Goal: Find specific page/section: Find specific page/section

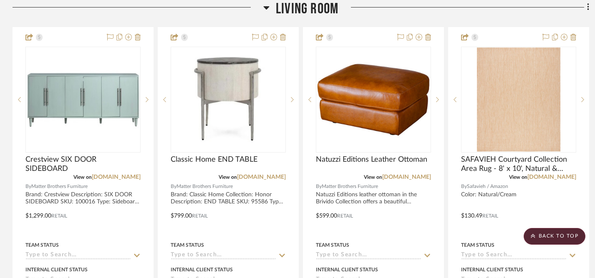
scroll to position [2302, 0]
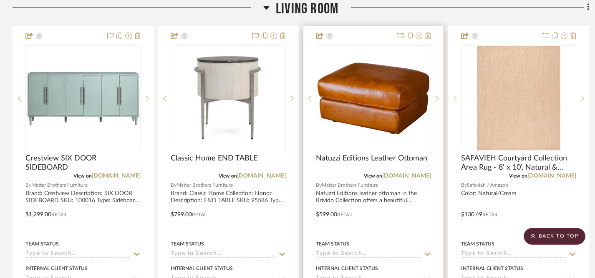
click at [436, 96] on icon at bounding box center [437, 99] width 3 height 6
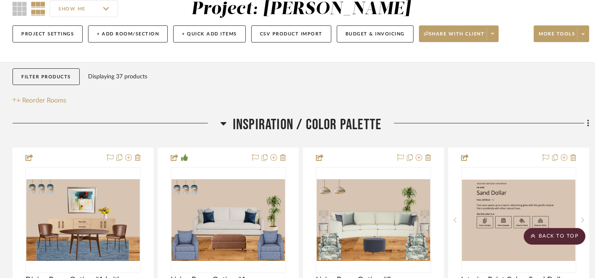
scroll to position [0, 0]
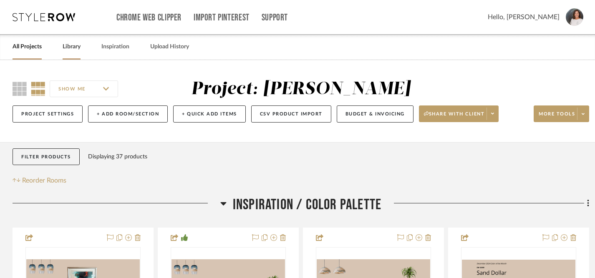
click at [76, 48] on link "Library" at bounding box center [72, 46] width 18 height 11
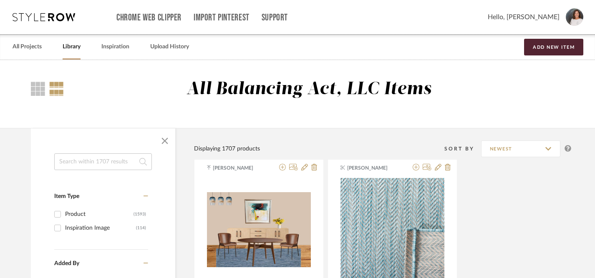
click at [96, 164] on input at bounding box center [103, 162] width 98 height 17
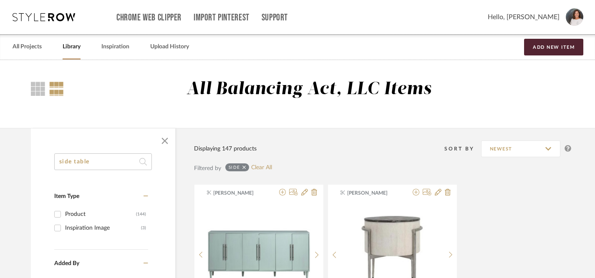
type input "side table"
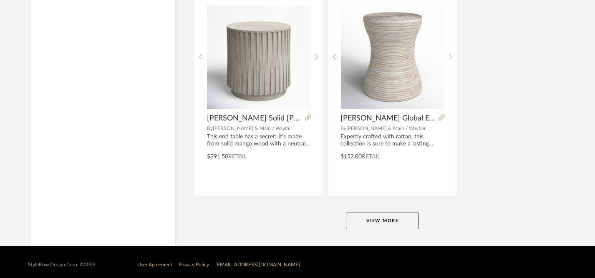
scroll to position [3831, 0]
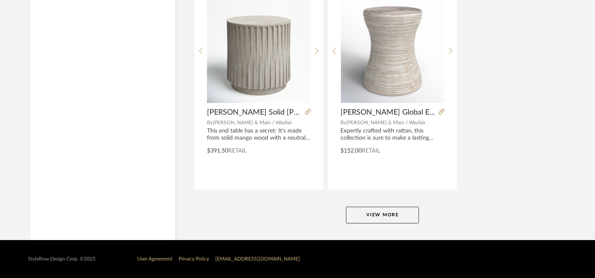
click at [391, 218] on button "View More" at bounding box center [382, 215] width 73 height 17
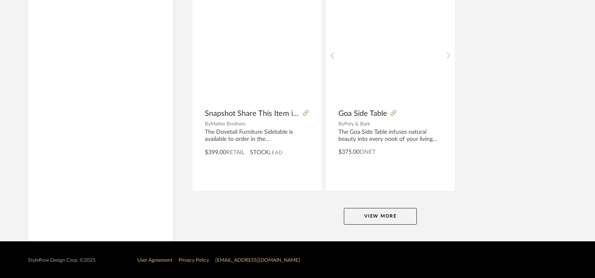
scroll to position [7672, 2]
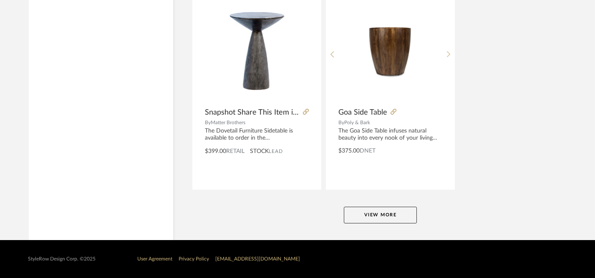
click at [385, 213] on button "View More" at bounding box center [380, 215] width 73 height 17
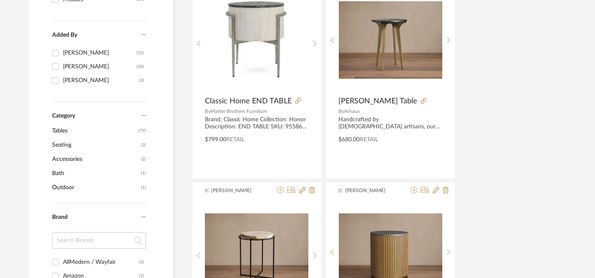
scroll to position [0, 2]
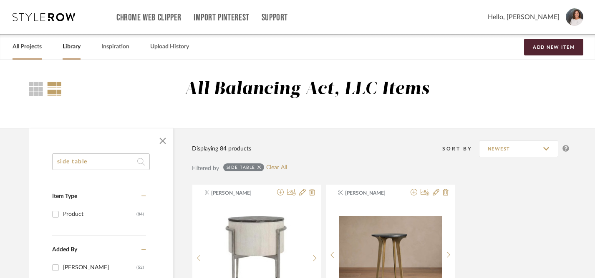
click at [24, 48] on link "All Projects" at bounding box center [27, 46] width 29 height 11
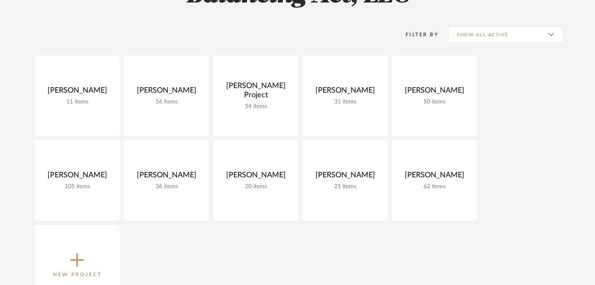
scroll to position [103, 0]
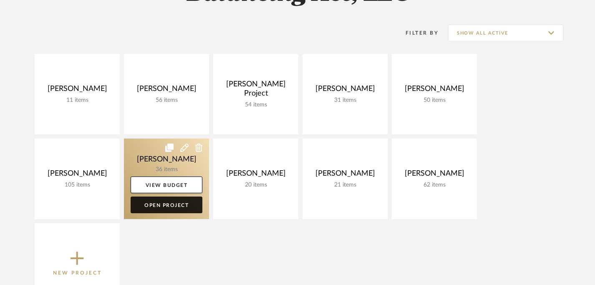
click at [163, 209] on link "Open Project" at bounding box center [167, 204] width 72 height 17
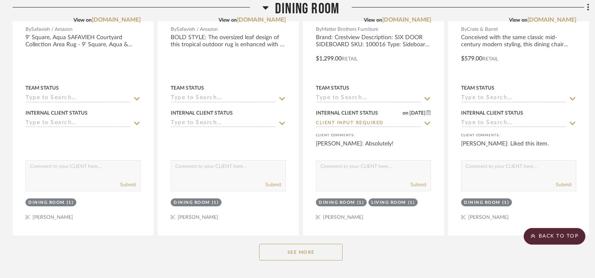
scroll to position [804, 0]
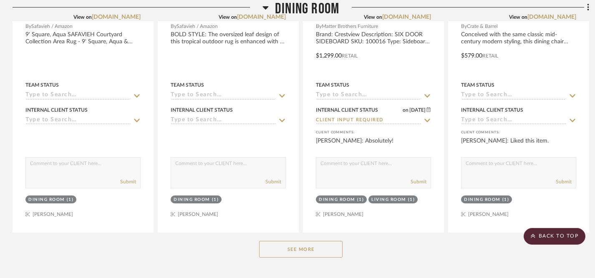
click at [293, 249] on button "See More" at bounding box center [300, 249] width 83 height 17
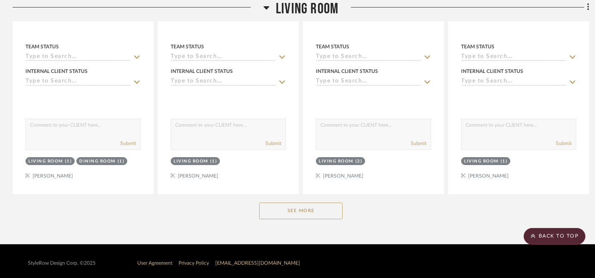
scroll to position [2866, 0]
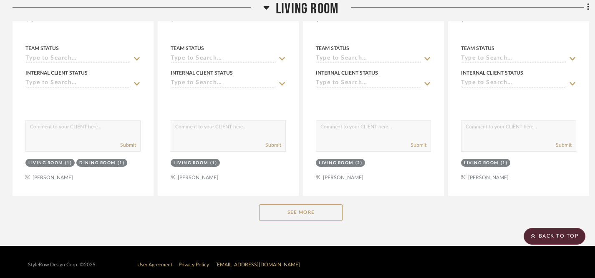
click at [288, 209] on button "See More" at bounding box center [300, 212] width 83 height 17
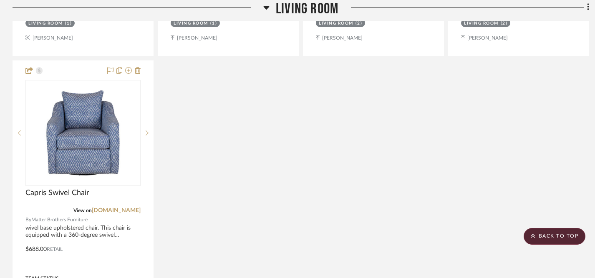
scroll to position [3724, 0]
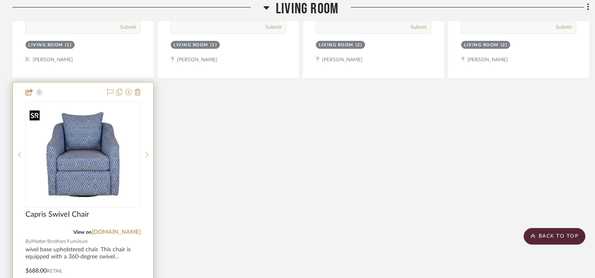
click at [0, 0] on img at bounding box center [0, 0] width 0 height 0
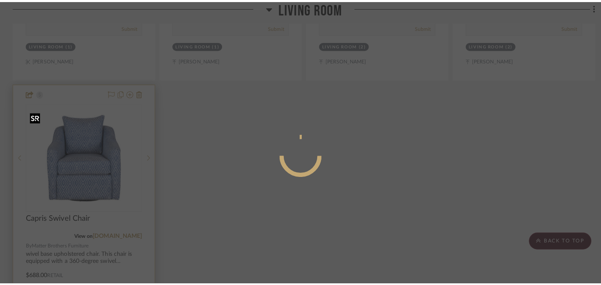
scroll to position [0, 0]
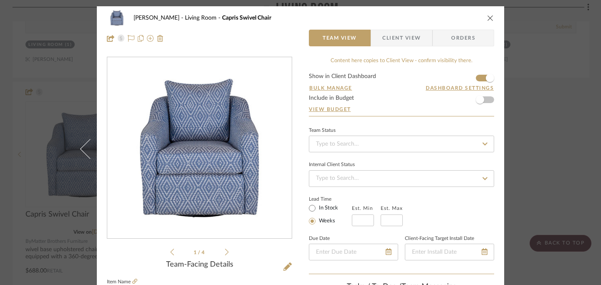
click at [225, 252] on icon at bounding box center [227, 252] width 4 height 8
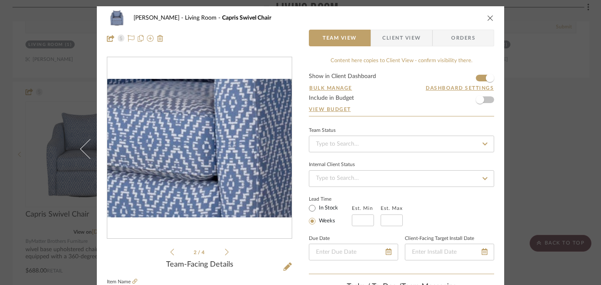
click at [204, 161] on img "1" at bounding box center [199, 148] width 184 height 139
